Goal: Task Accomplishment & Management: Manage account settings

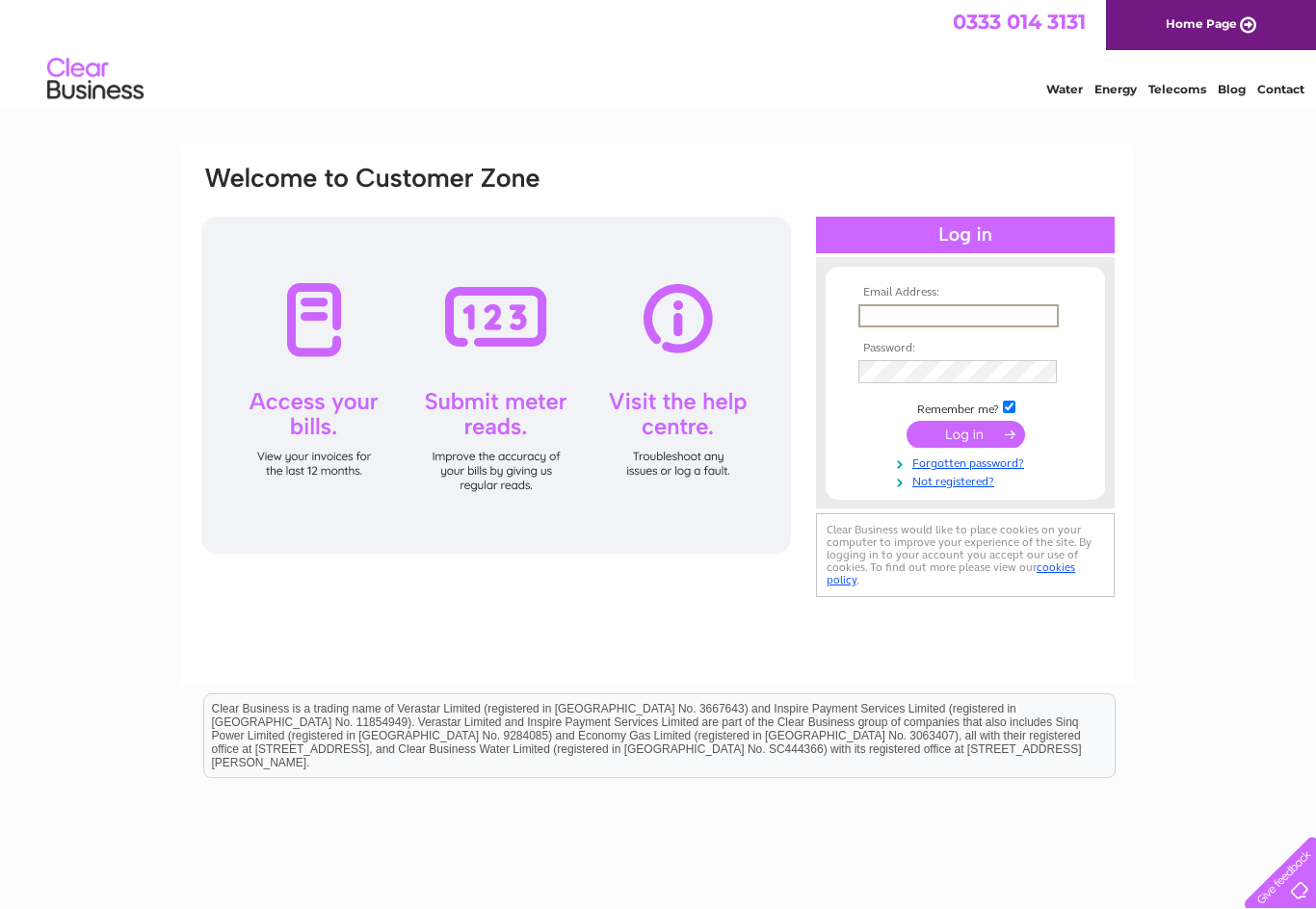
type input "Thelordnelsonarms@gmail.com"
click at [966, 436] on input "submit" at bounding box center [966, 435] width 119 height 27
click at [1014, 427] on input "submit" at bounding box center [966, 433] width 119 height 27
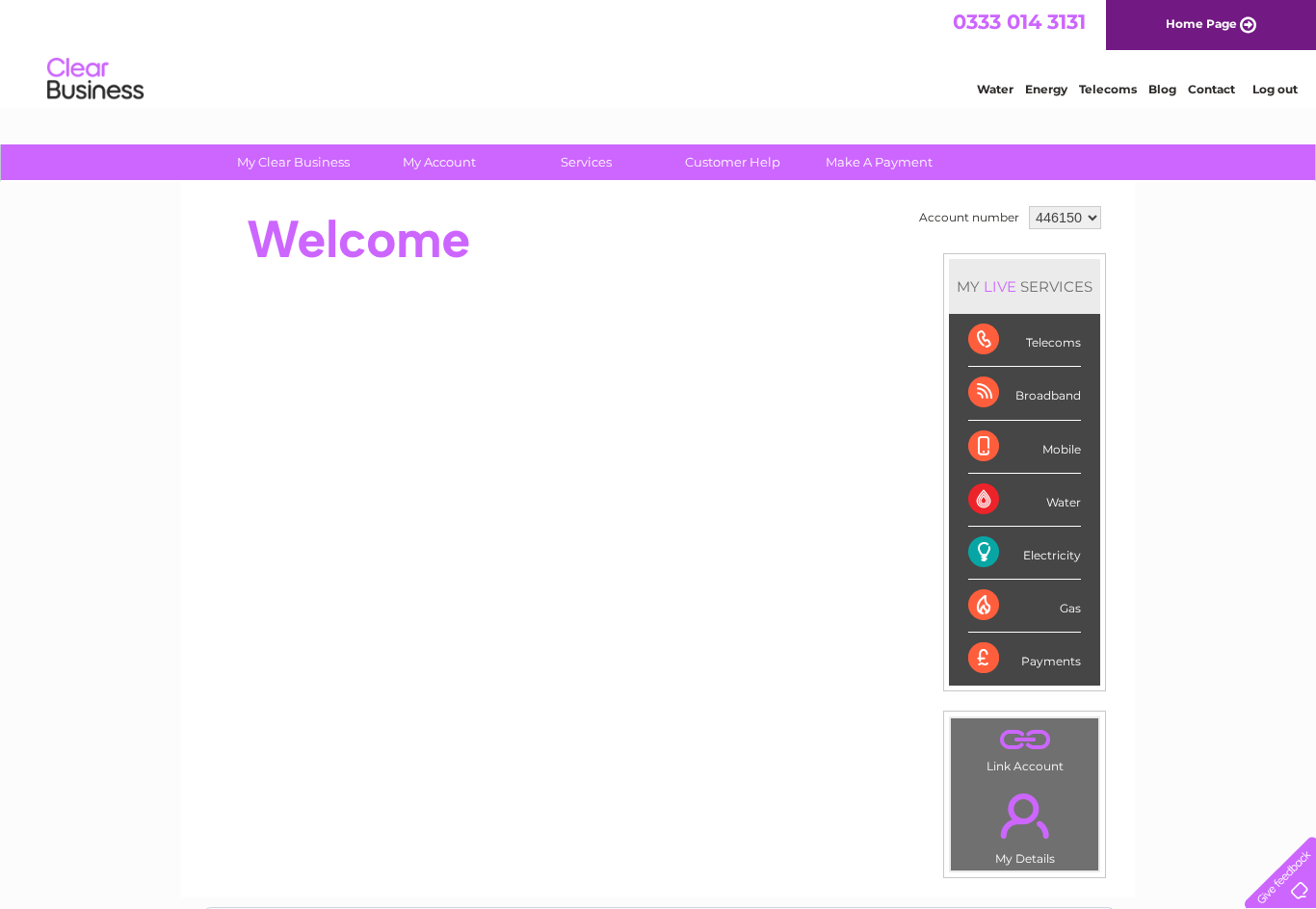
click at [1062, 550] on div "Electricity" at bounding box center [1025, 553] width 113 height 52
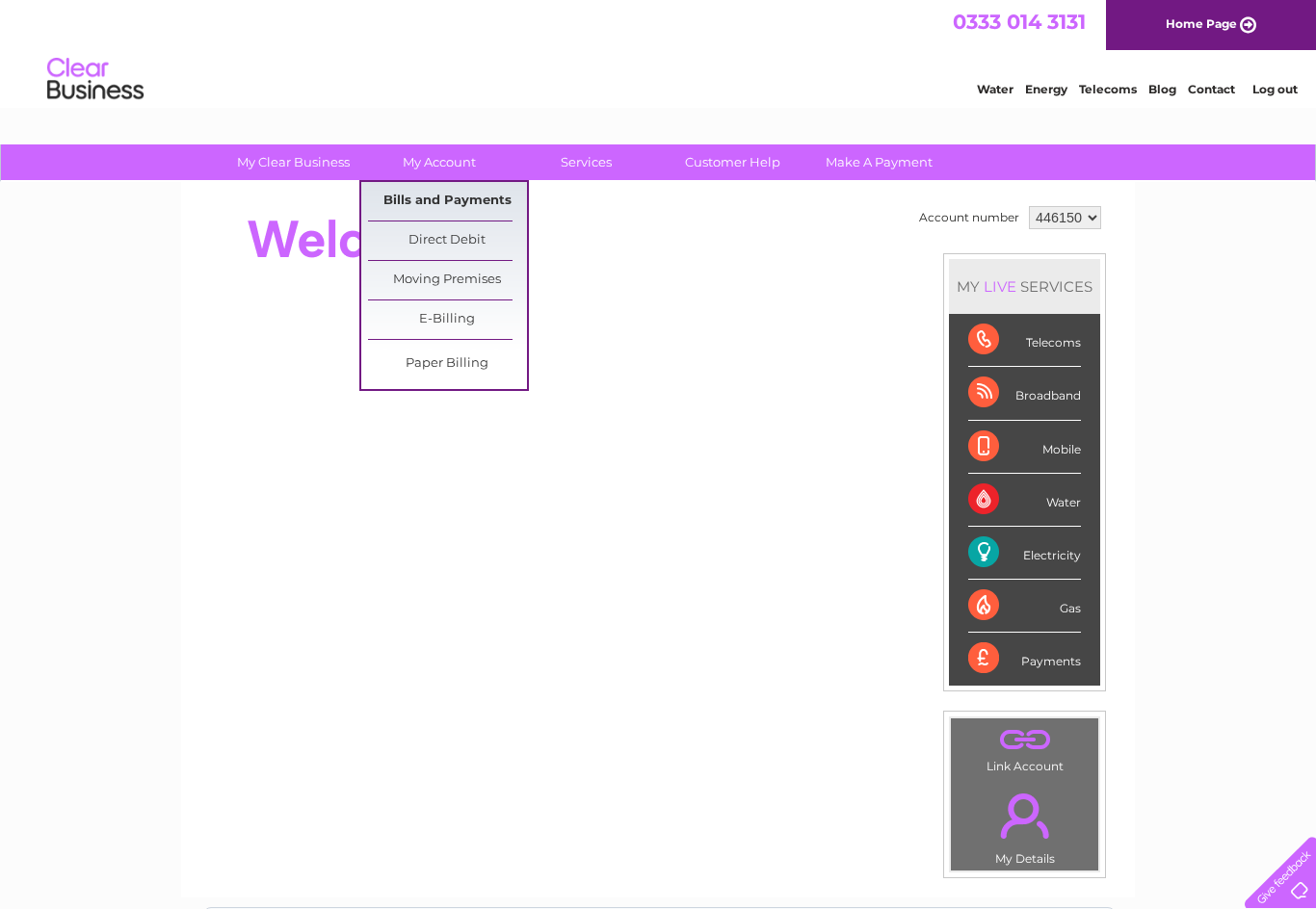
click at [472, 199] on link "Bills and Payments" at bounding box center [446, 201] width 159 height 39
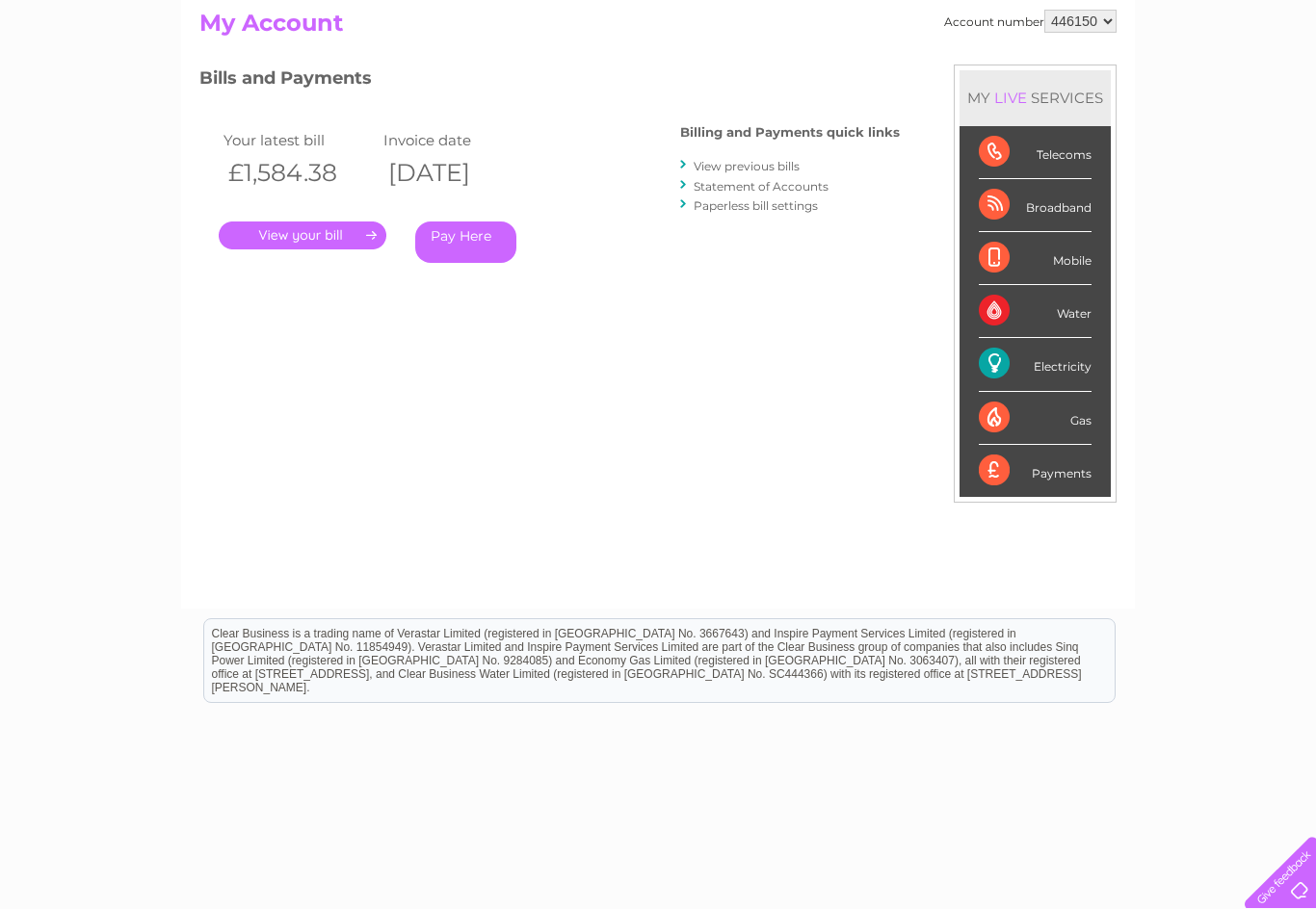
scroll to position [219, 0]
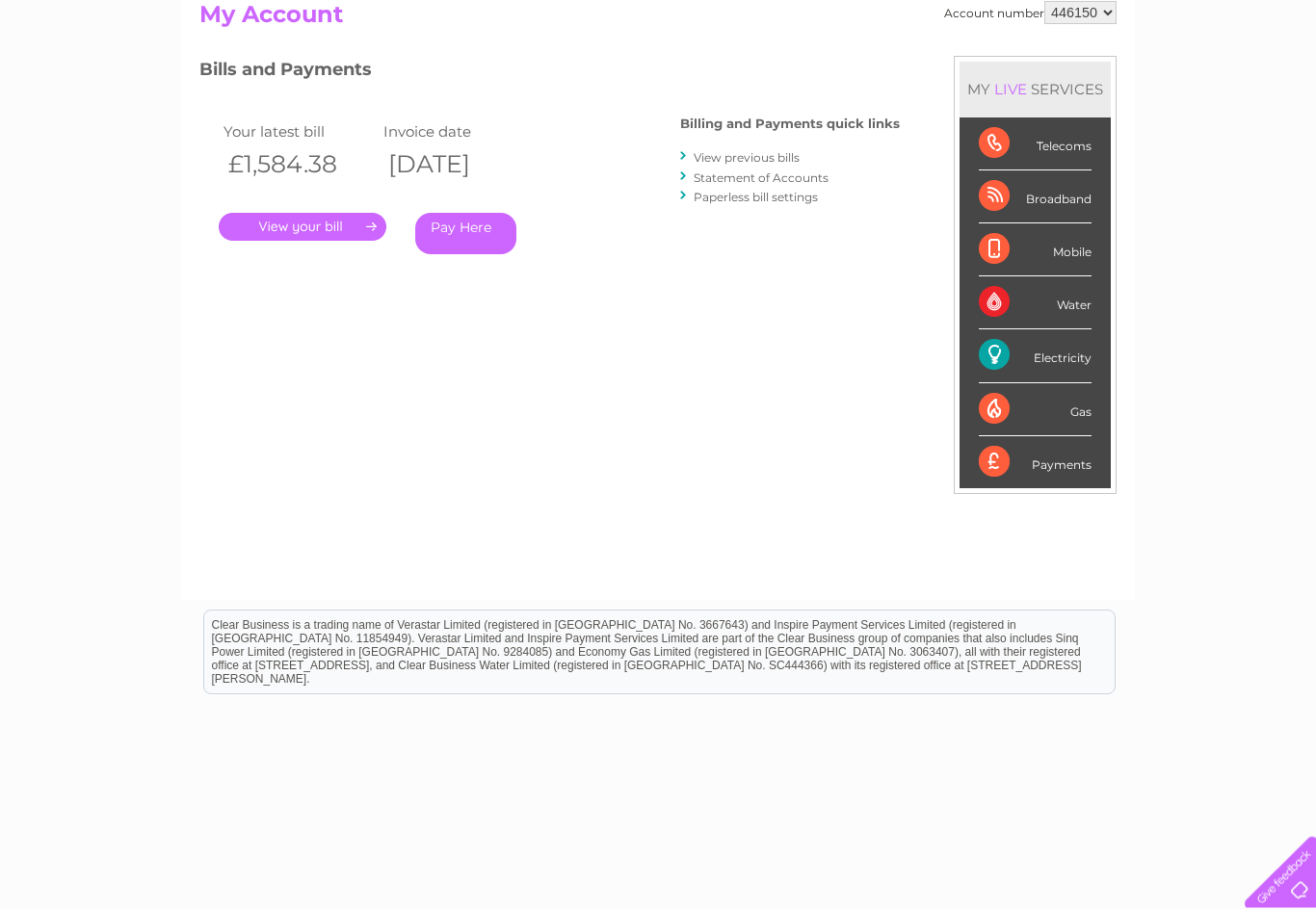
click at [312, 221] on link "." at bounding box center [302, 227] width 167 height 28
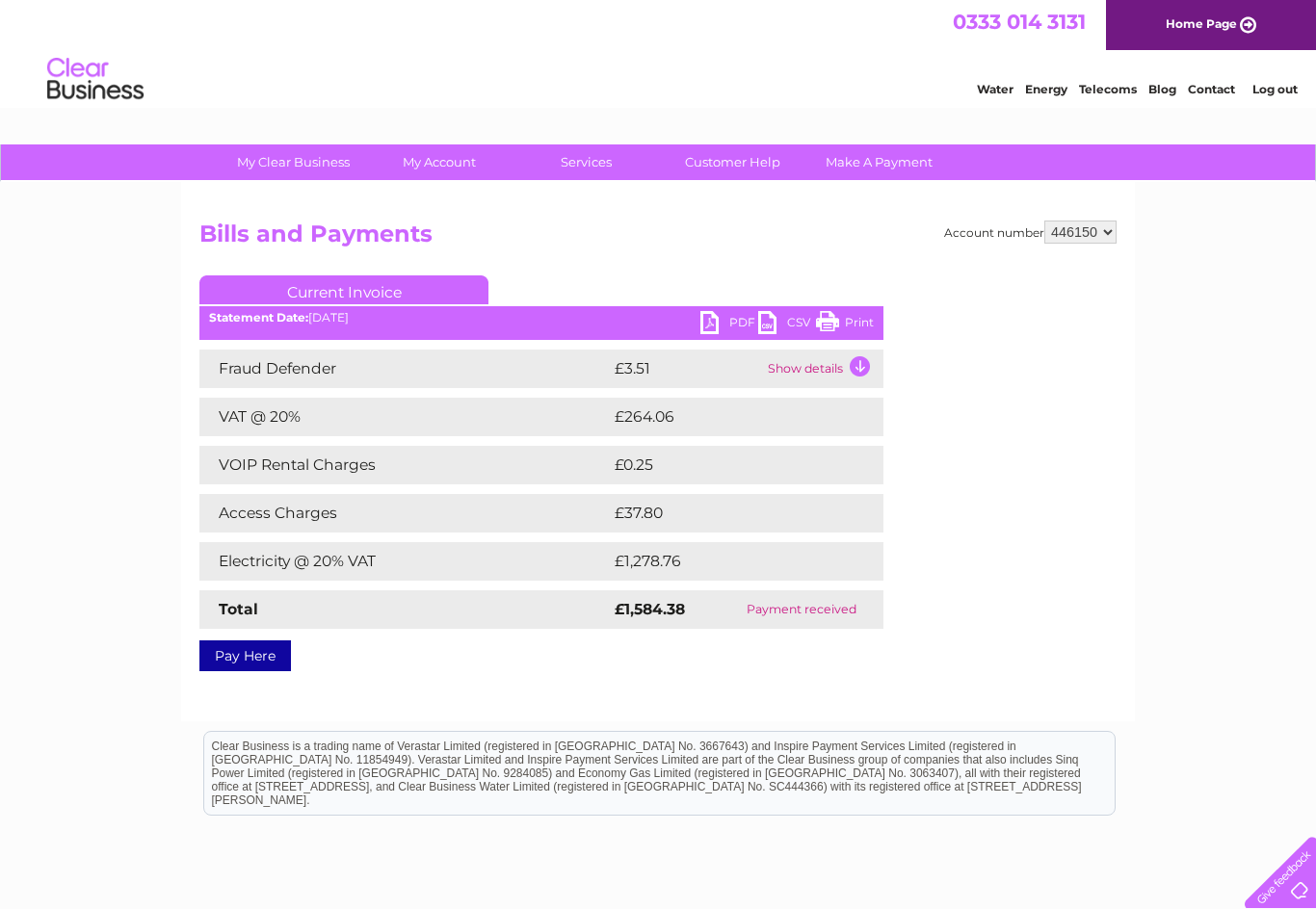
click at [713, 317] on link "PDF" at bounding box center [729, 325] width 57 height 28
